Goal: Navigation & Orientation: Go to known website

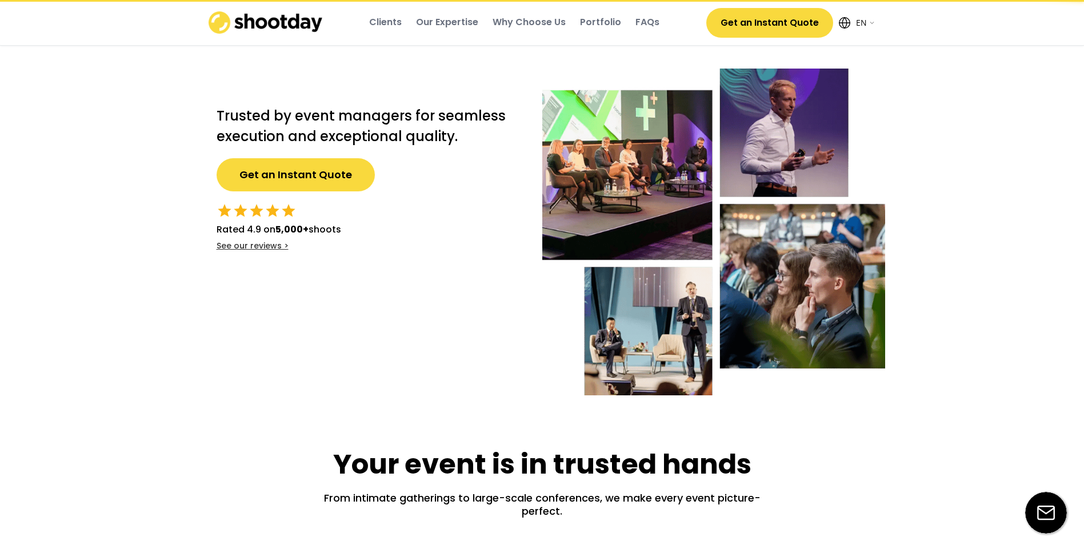
select select ""en""
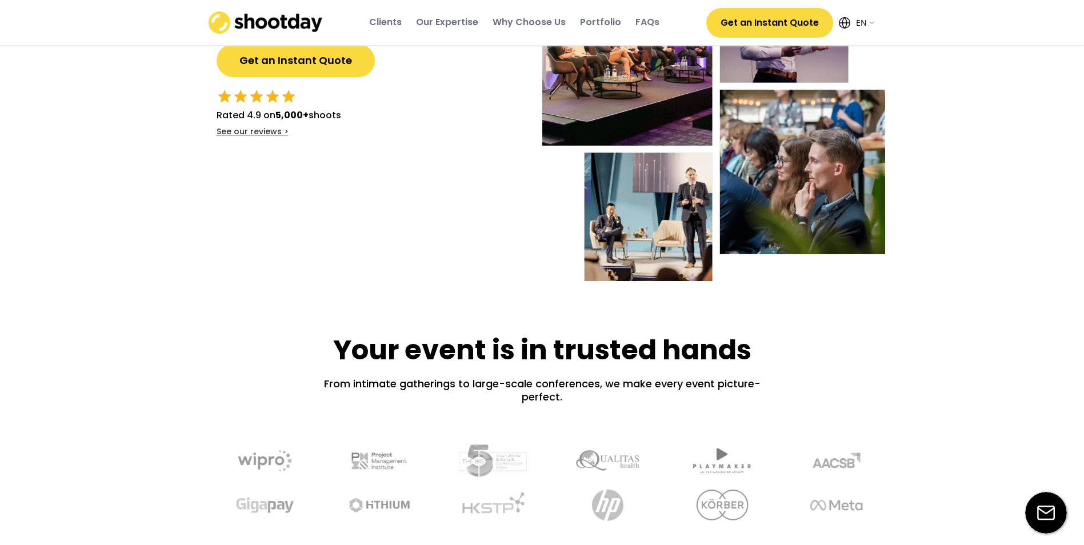
scroll to position [286, 0]
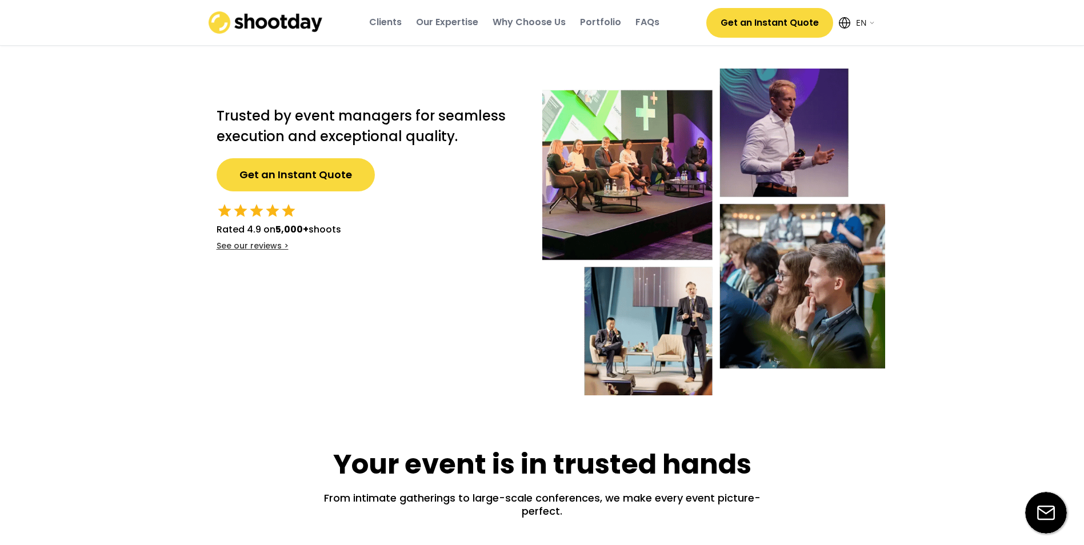
select select ""en""
